Goal: Transaction & Acquisition: Book appointment/travel/reservation

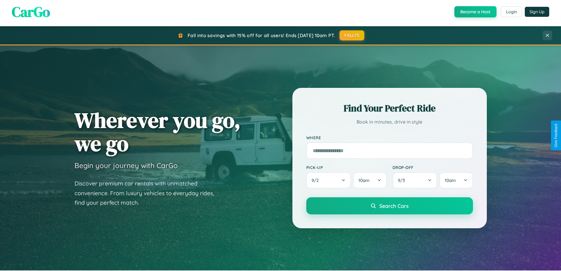
scroll to position [17, 0]
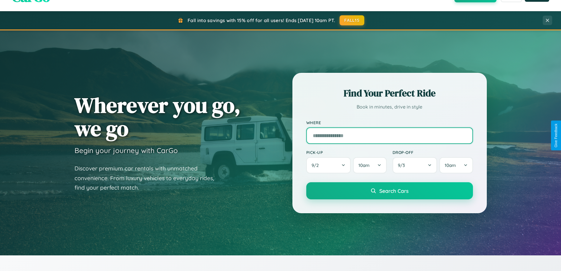
click at [390, 135] on input "text" at bounding box center [389, 135] width 167 height 17
type input "**********"
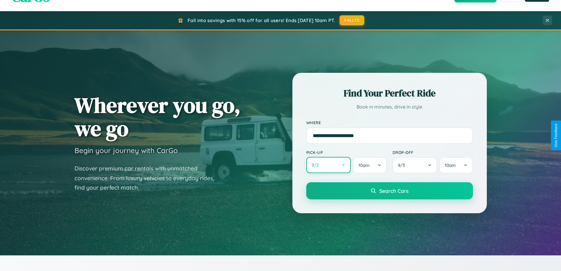
click at [329, 165] on button "9 / 2" at bounding box center [328, 165] width 45 height 16
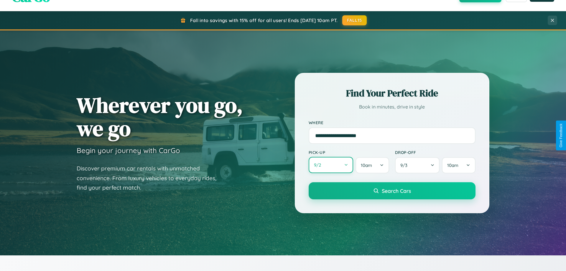
select select "*"
select select "****"
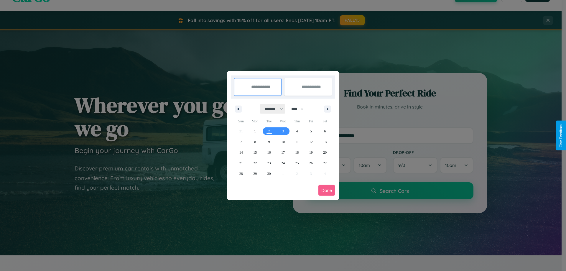
drag, startPoint x: 271, startPoint y: 109, endPoint x: 283, endPoint y: 118, distance: 15.1
click at [271, 109] on select "******* ******** ***** ***** *** **** **** ****** ********* ******* ******** **…" at bounding box center [272, 109] width 25 height 10
select select "**"
click at [311, 131] on span "5" at bounding box center [311, 131] width 2 height 11
type input "**********"
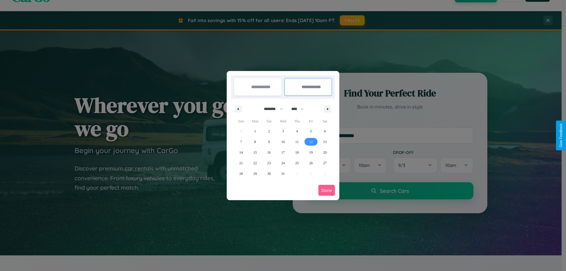
click at [311, 141] on span "12" at bounding box center [311, 141] width 4 height 11
type input "**********"
click at [326, 190] on button "Done" at bounding box center [326, 190] width 17 height 11
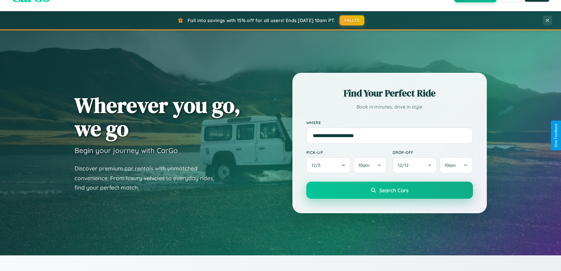
click at [390, 190] on span "Search Cars" at bounding box center [394, 190] width 29 height 6
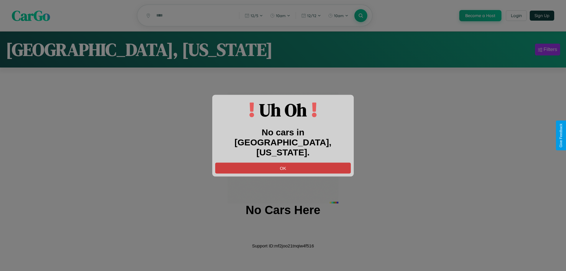
click at [283, 163] on button "OK" at bounding box center [283, 167] width 136 height 11
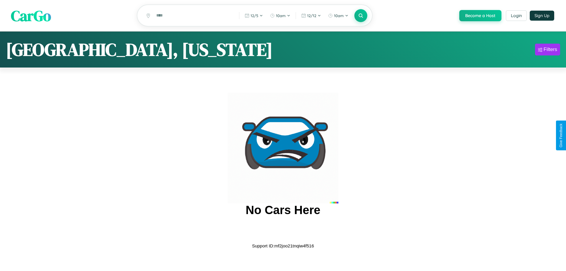
click at [31, 16] on span "CarGo" at bounding box center [31, 15] width 40 height 20
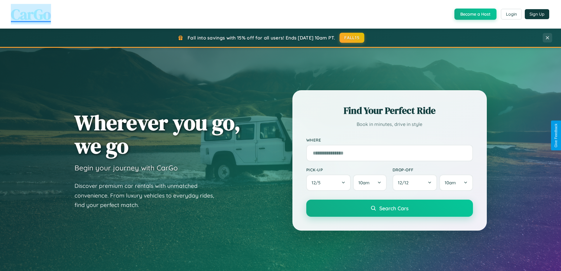
scroll to position [1134, 0]
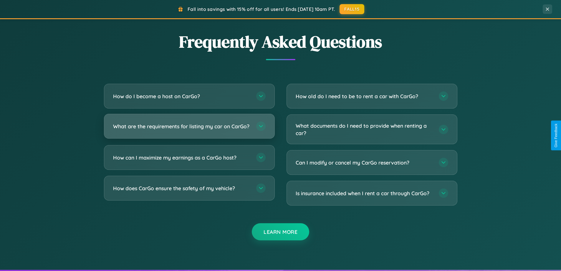
click at [189, 128] on h3 "What are the requirements for listing my car on CarGo?" at bounding box center [181, 126] width 137 height 7
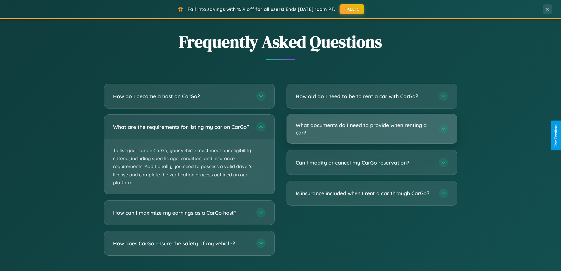
click at [372, 129] on h3 "What documents do I need to provide when renting a car?" at bounding box center [364, 128] width 137 height 14
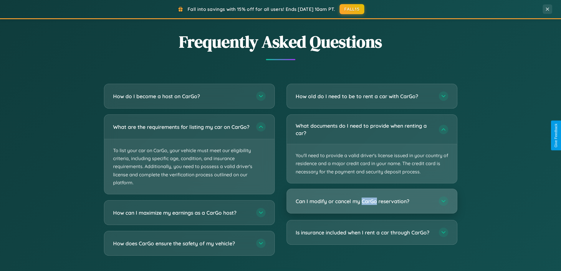
click at [372, 201] on h3 "Can I modify or cancel my CarGo reservation?" at bounding box center [364, 200] width 137 height 7
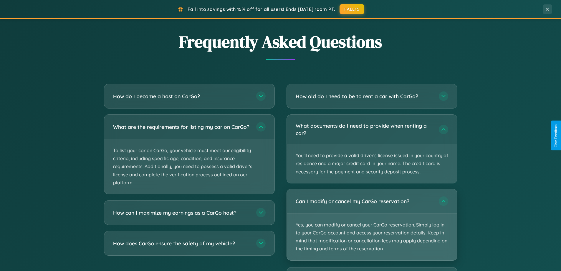
click at [372, 224] on p "Yes, you can modify or cancel your CarGo reservation. Simply log in to your Car…" at bounding box center [372, 236] width 170 height 47
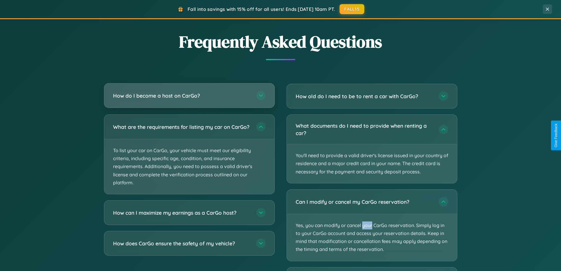
click at [189, 95] on h3 "How do I become a host on CarGo?" at bounding box center [181, 95] width 137 height 7
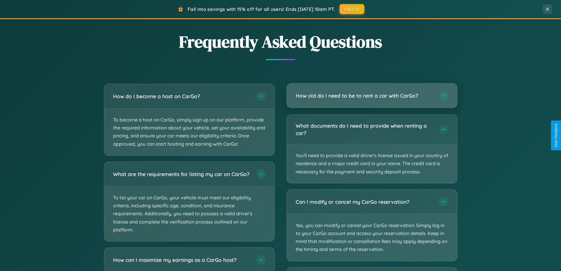
click at [372, 95] on h3 "How old do I need to be to rent a car with CarGo?" at bounding box center [364, 95] width 137 height 7
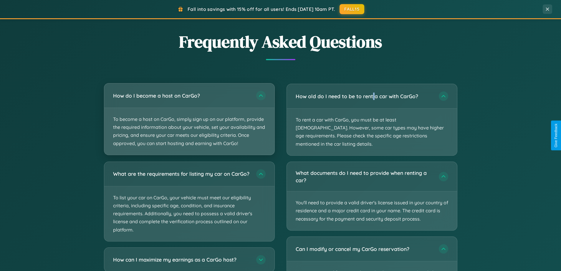
click at [189, 119] on p "To become a host on CarGo, simply sign up on our platform, provide the required…" at bounding box center [189, 131] width 170 height 47
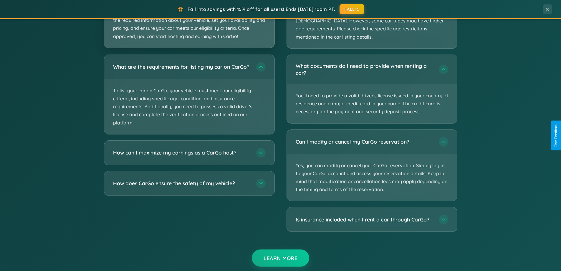
scroll to position [1088, 0]
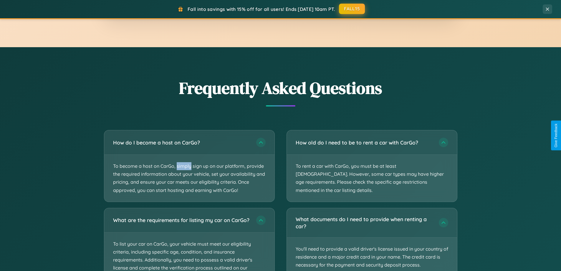
click at [352, 9] on button "FALL15" at bounding box center [352, 9] width 26 height 11
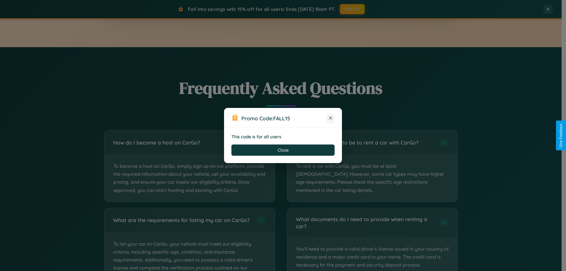
click at [330, 118] on icon at bounding box center [330, 118] width 6 height 6
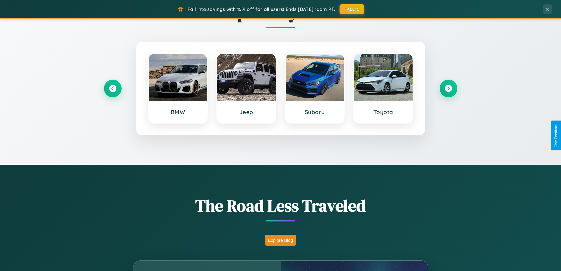
scroll to position [254, 0]
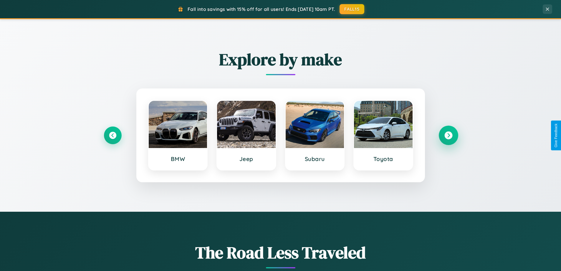
click at [448, 135] on icon at bounding box center [449, 135] width 8 height 8
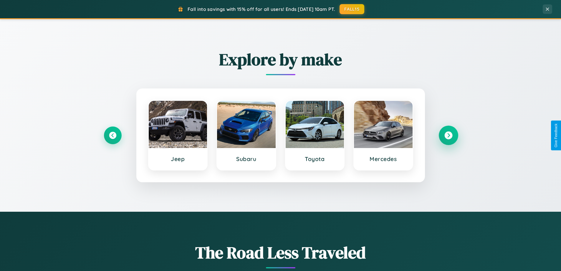
click at [448, 135] on icon at bounding box center [449, 135] width 8 height 8
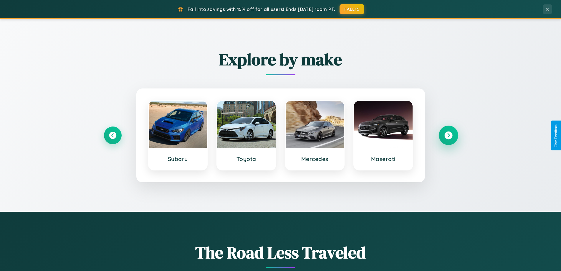
click at [448, 135] on icon at bounding box center [449, 135] width 8 height 8
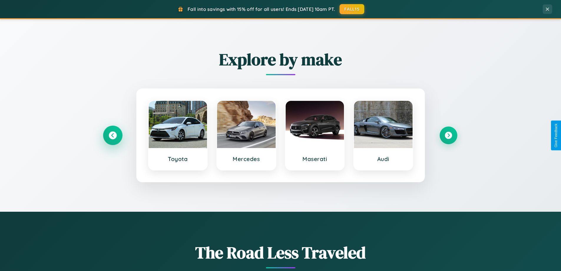
click at [113, 135] on icon at bounding box center [113, 135] width 8 height 8
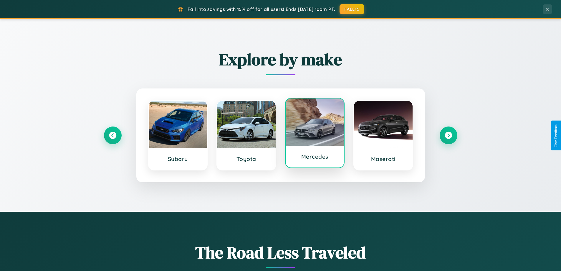
click at [315, 133] on div at bounding box center [315, 121] width 59 height 47
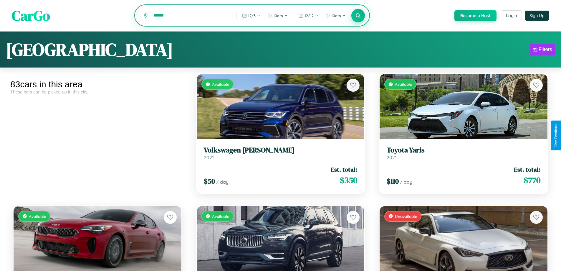
type input "******"
click at [358, 16] on icon at bounding box center [359, 16] width 6 height 6
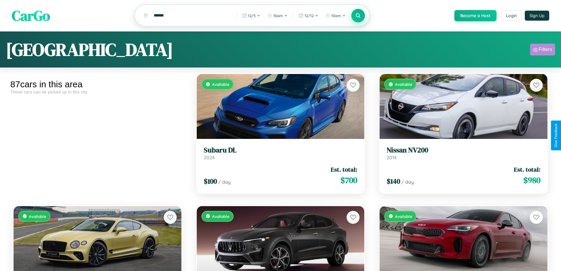
click at [543, 50] on div "Filters" at bounding box center [546, 50] width 14 height 6
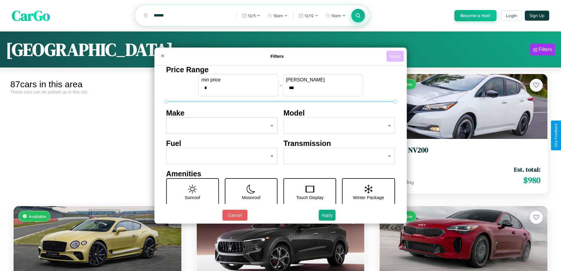
click at [396, 56] on button "Reset" at bounding box center [395, 56] width 17 height 11
